Goal: Find specific page/section: Find specific page/section

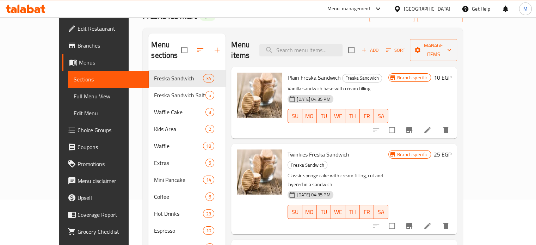
scroll to position [2176, 0]
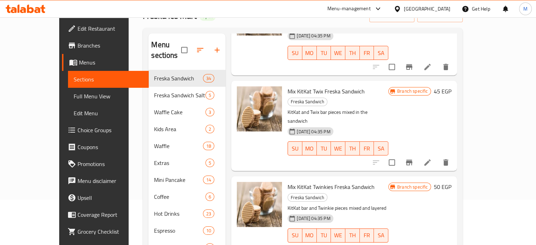
click at [371, 6] on div "Menu-management" at bounding box center [348, 9] width 43 height 8
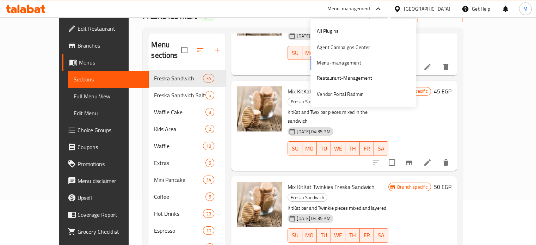
click at [336, 57] on div "All Plugins Agent Campaigns Center Menu-management Restaurant-Management Vendor…" at bounding box center [363, 63] width 106 height 80
click at [336, 60] on div "All Plugins Agent Campaigns Center Menu-management Restaurant-Management Vendor…" at bounding box center [363, 63] width 106 height 80
click at [335, 75] on div "Restaurant-Management" at bounding box center [344, 78] width 55 height 8
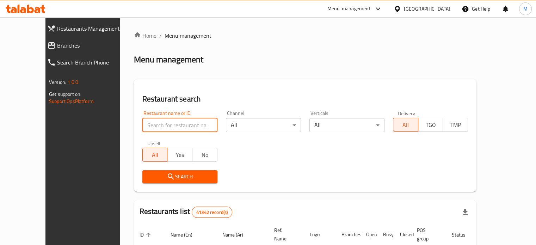
click at [181, 127] on input "search" at bounding box center [179, 125] width 75 height 14
type input "ى"
click button "Search" at bounding box center [179, 176] width 75 height 13
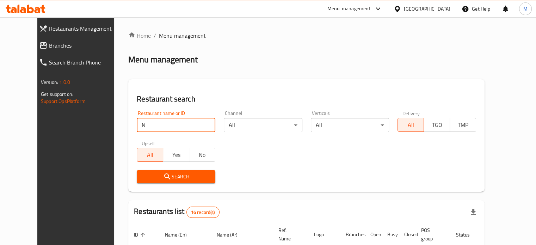
type input "N"
click at [137, 123] on input "7" at bounding box center [176, 125] width 79 height 14
paste input "666266"
type input "666266"
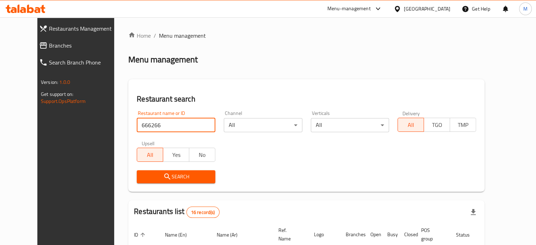
click button "Search" at bounding box center [176, 176] width 79 height 13
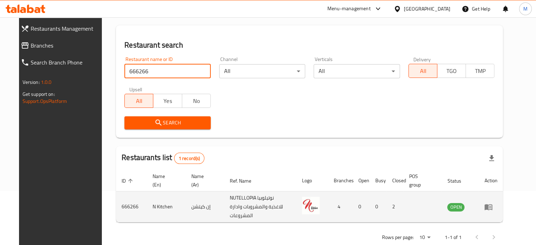
scroll to position [63, 0]
